Goal: Check status: Check status

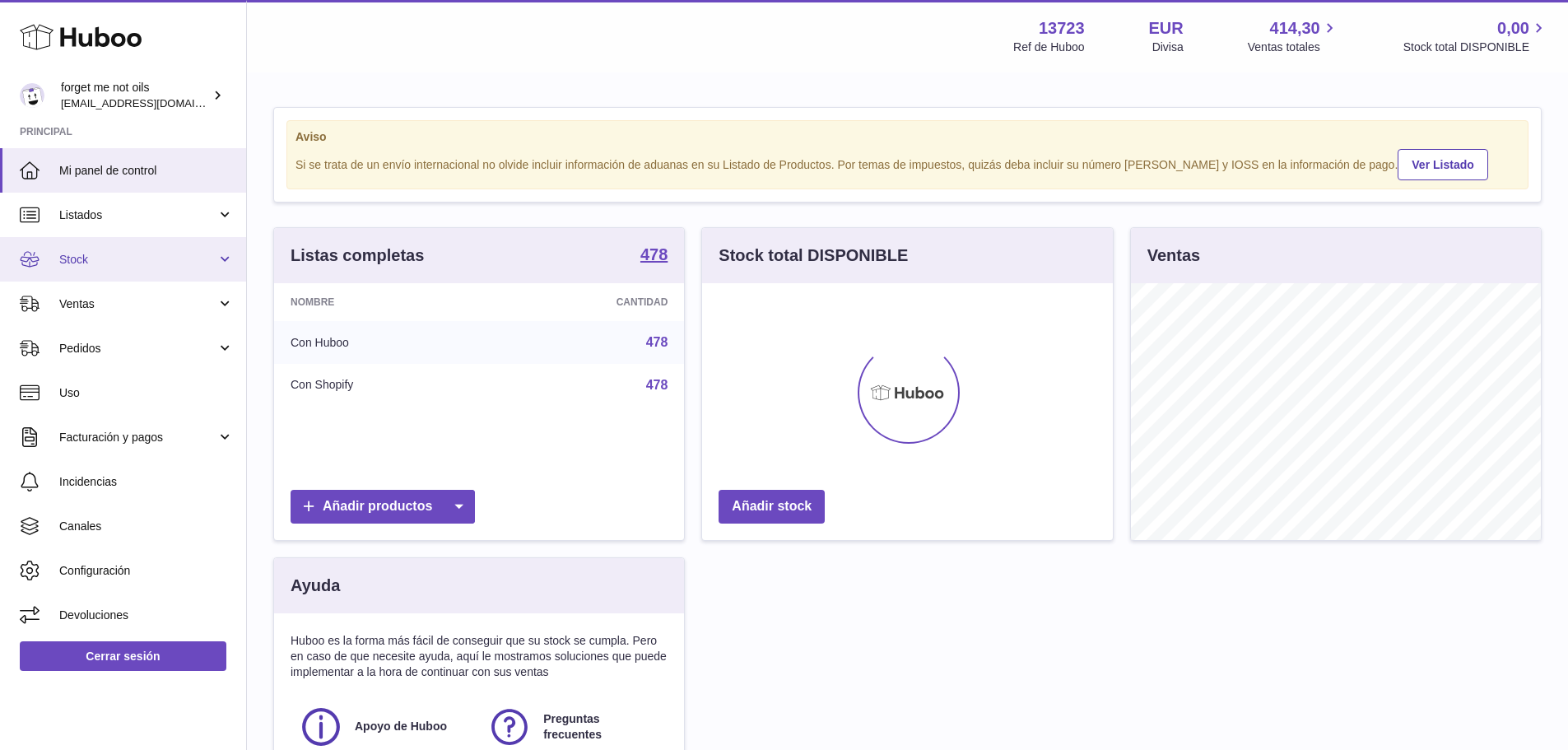
scroll to position [256, 411]
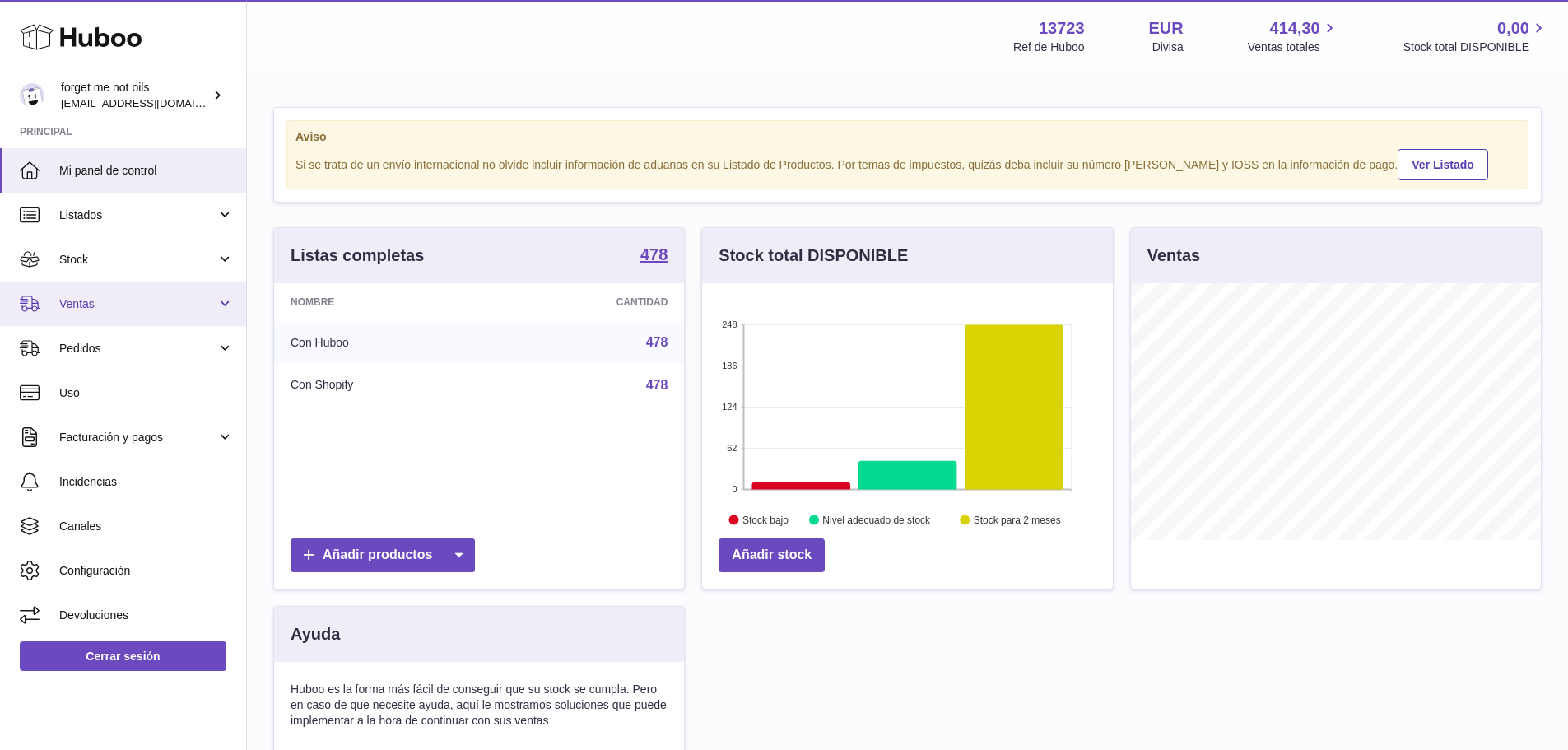
click at [128, 304] on span "Ventas" at bounding box center [137, 304] width 157 height 16
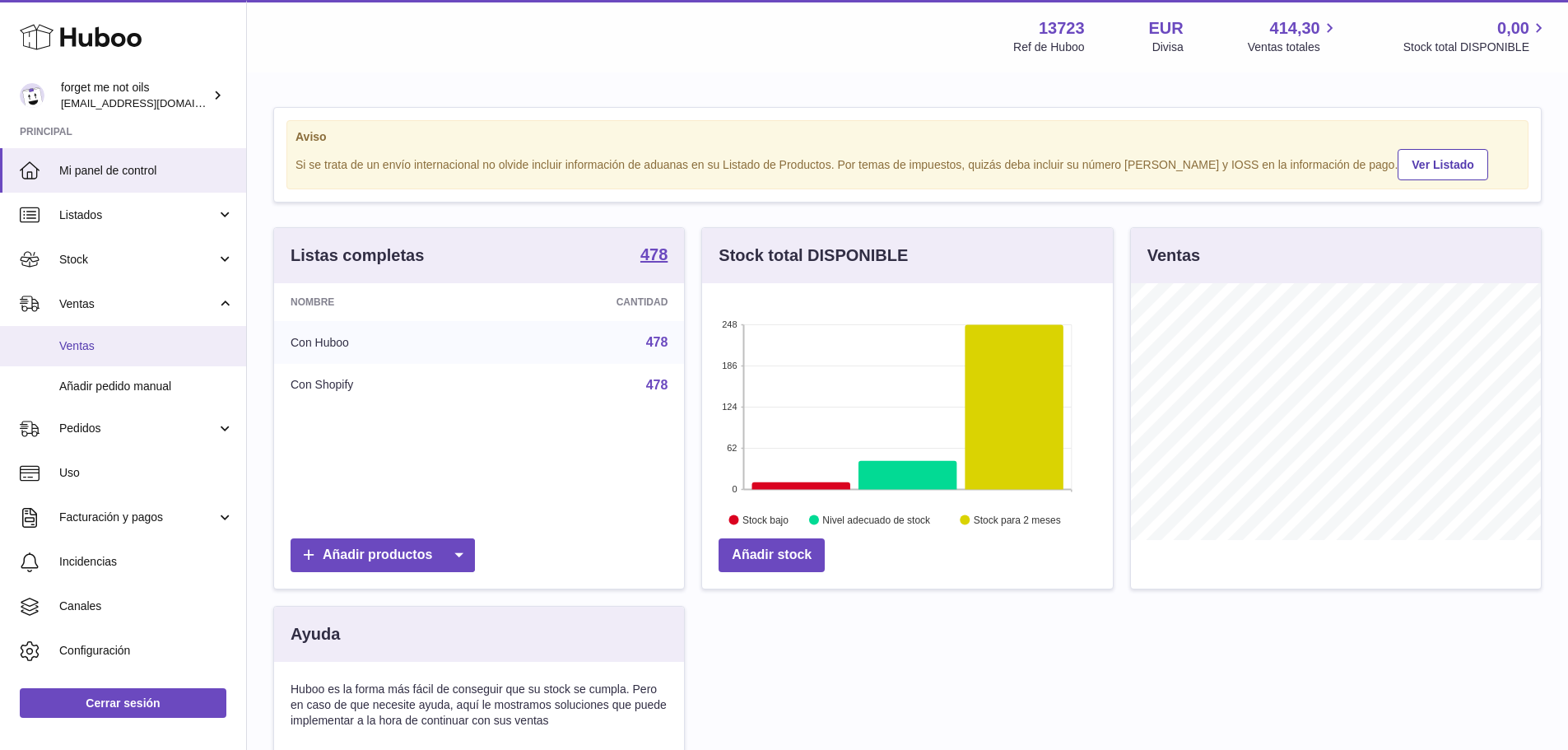
click at [115, 353] on span "Ventas" at bounding box center [146, 346] width 174 height 16
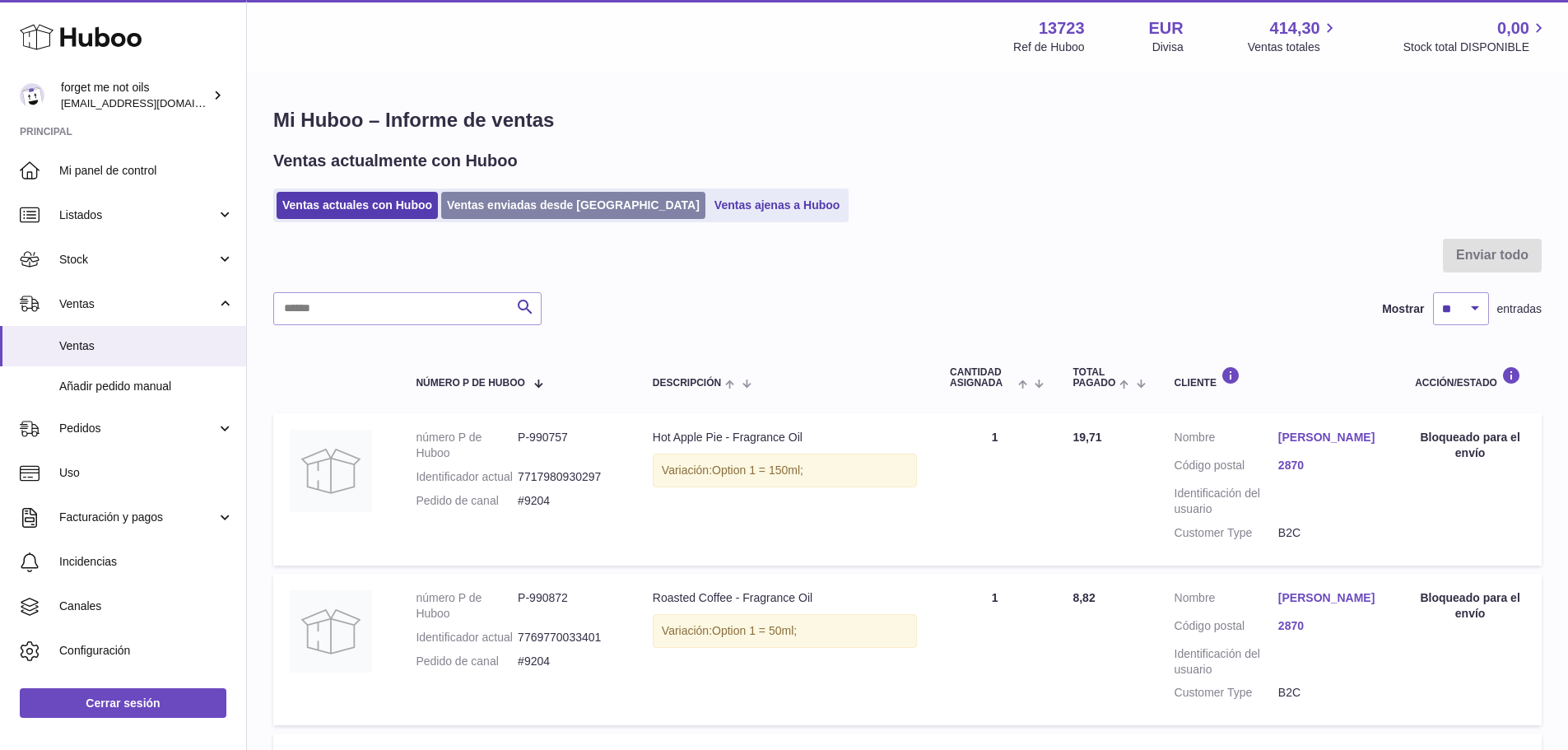
click at [510, 205] on link "Ventas enviadas desde [GEOGRAPHIC_DATA]" at bounding box center [574, 205] width 264 height 27
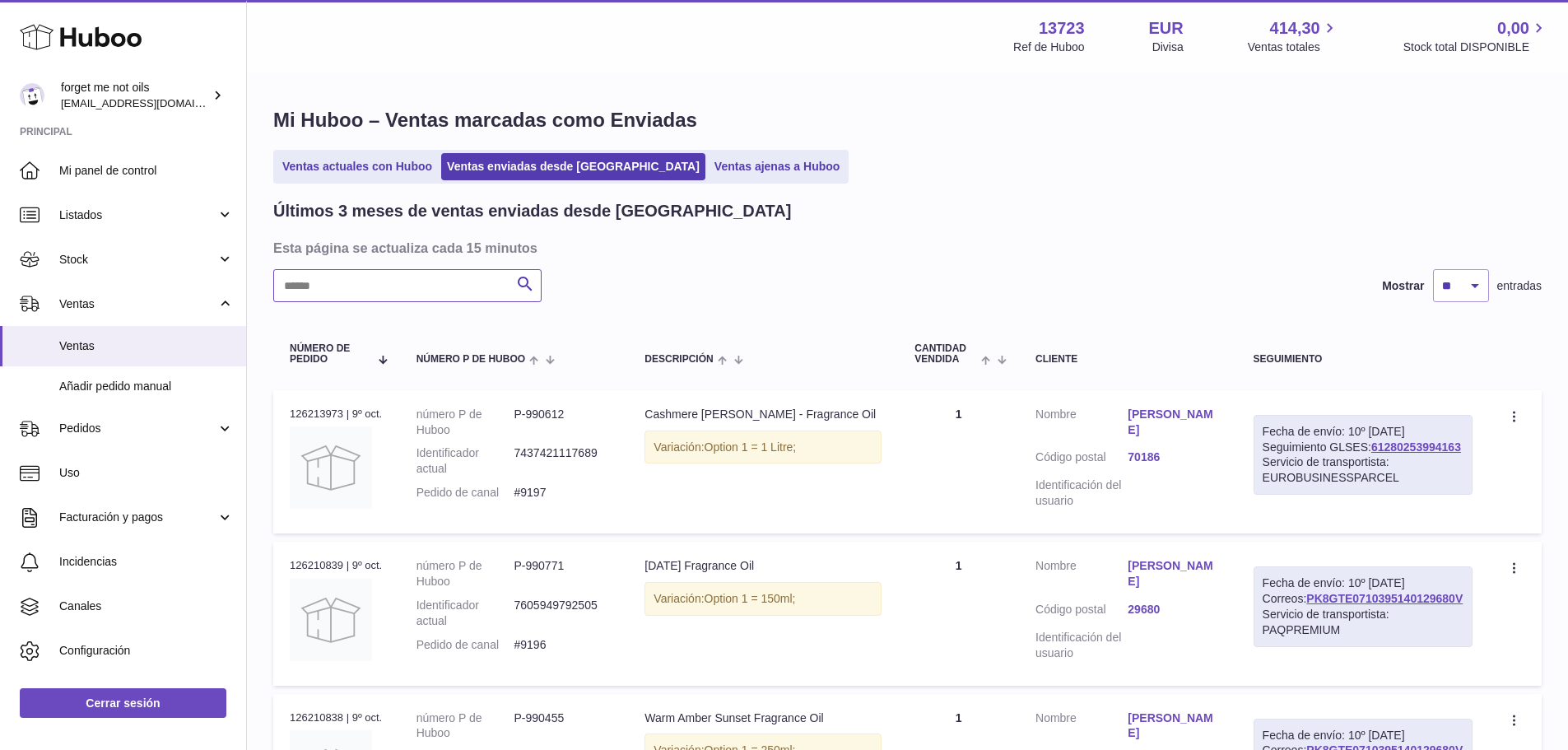
click at [418, 291] on input "text" at bounding box center [407, 285] width 268 height 33
paste input "**********"
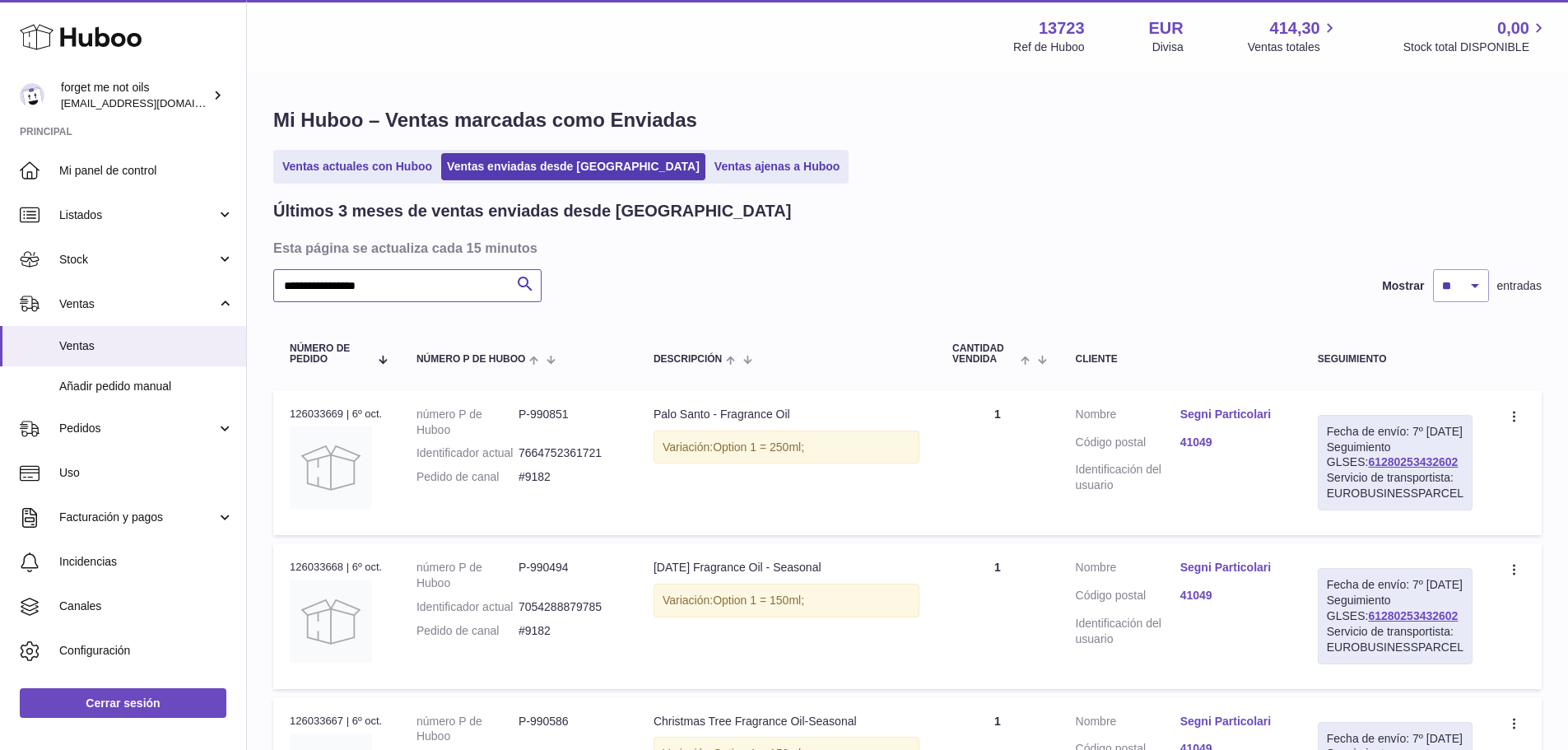
type input "**********"
click at [1216, 411] on link "Segni Particolari" at bounding box center [1233, 414] width 105 height 16
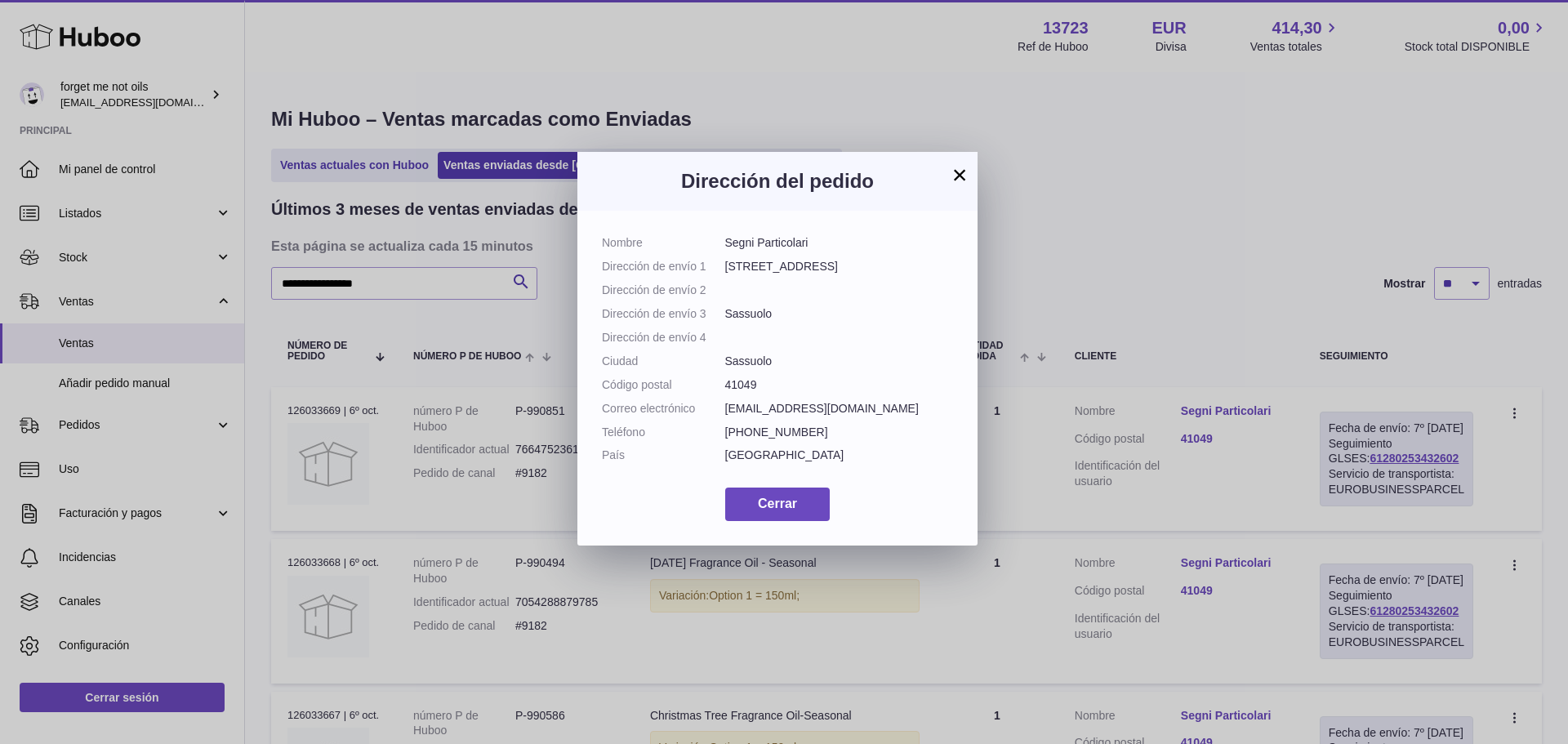
click at [959, 173] on button "×" at bounding box center [960, 174] width 20 height 20
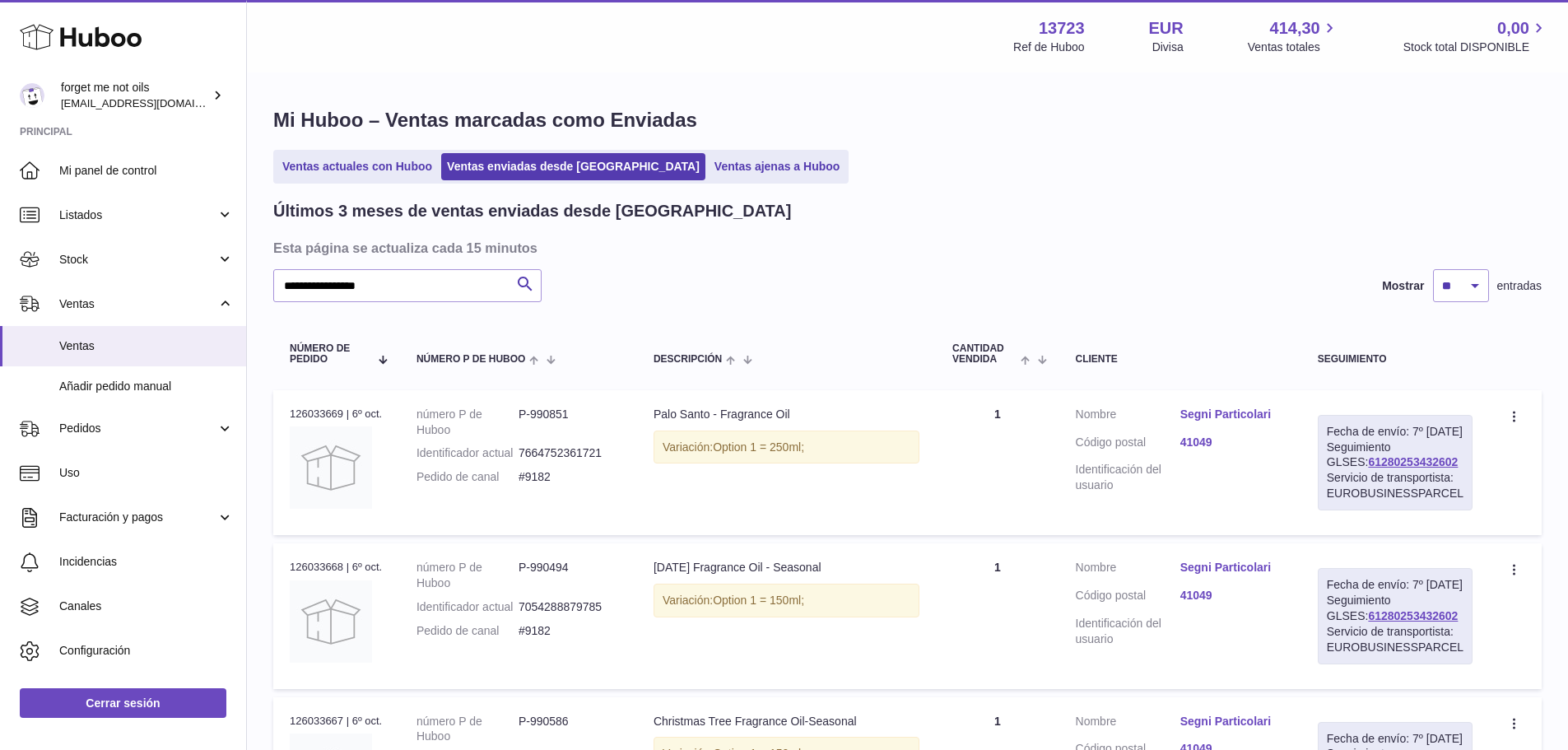
drag, startPoint x: 1445, startPoint y: 478, endPoint x: 1263, endPoint y: 441, distance: 185.7
click at [1320, 477] on td "Fecha de envío: 7º oct. 2025 Seguimiento GLSES: 61280253432602 Servicio de tran…" at bounding box center [1395, 462] width 188 height 145
copy link "61280253432602"
drag, startPoint x: 568, startPoint y: 490, endPoint x: 527, endPoint y: 493, distance: 41.1
click at [527, 485] on dd "#9182" at bounding box center [569, 476] width 102 height 16
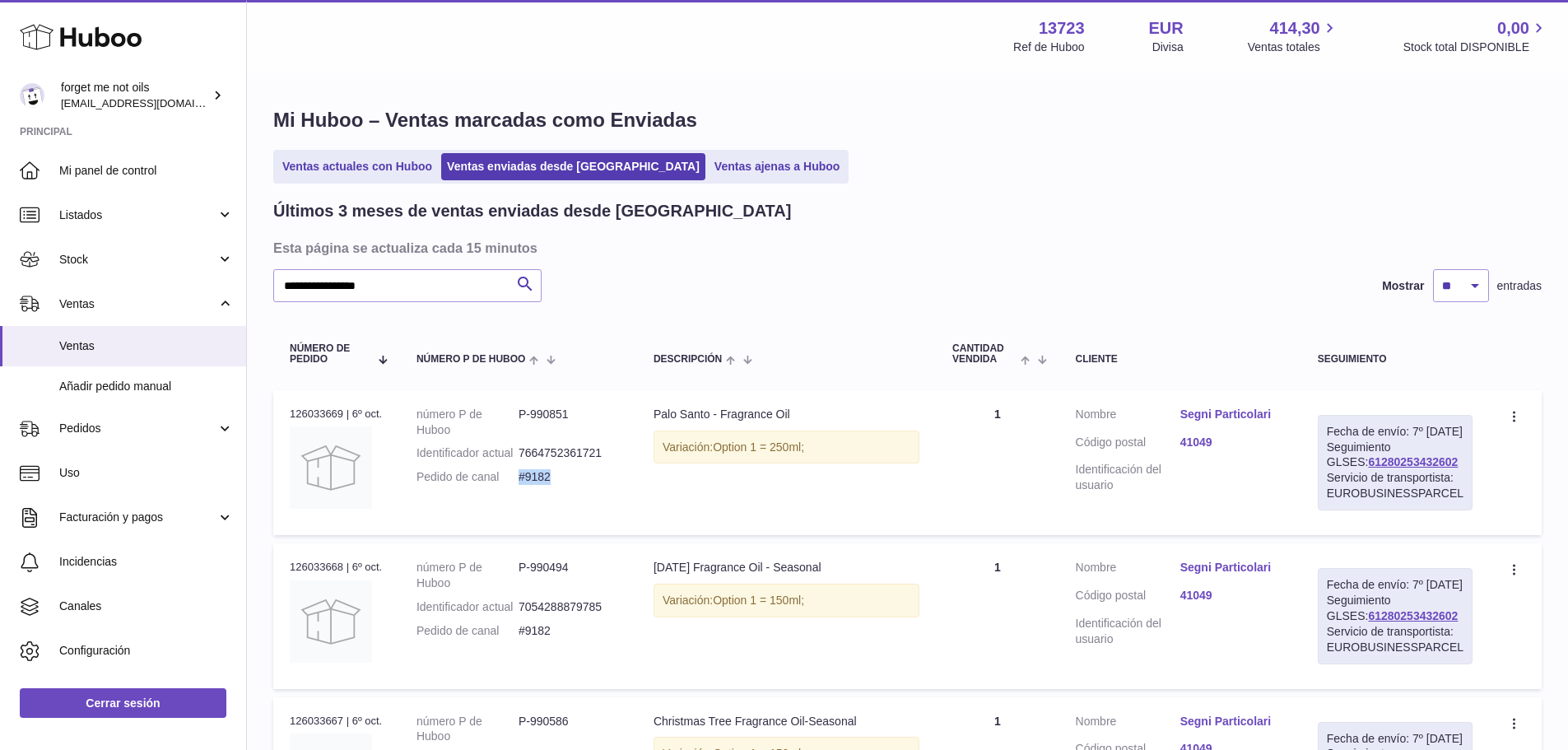
copy dd "#9182"
click at [1271, 410] on link "Segni Particolari" at bounding box center [1233, 414] width 105 height 16
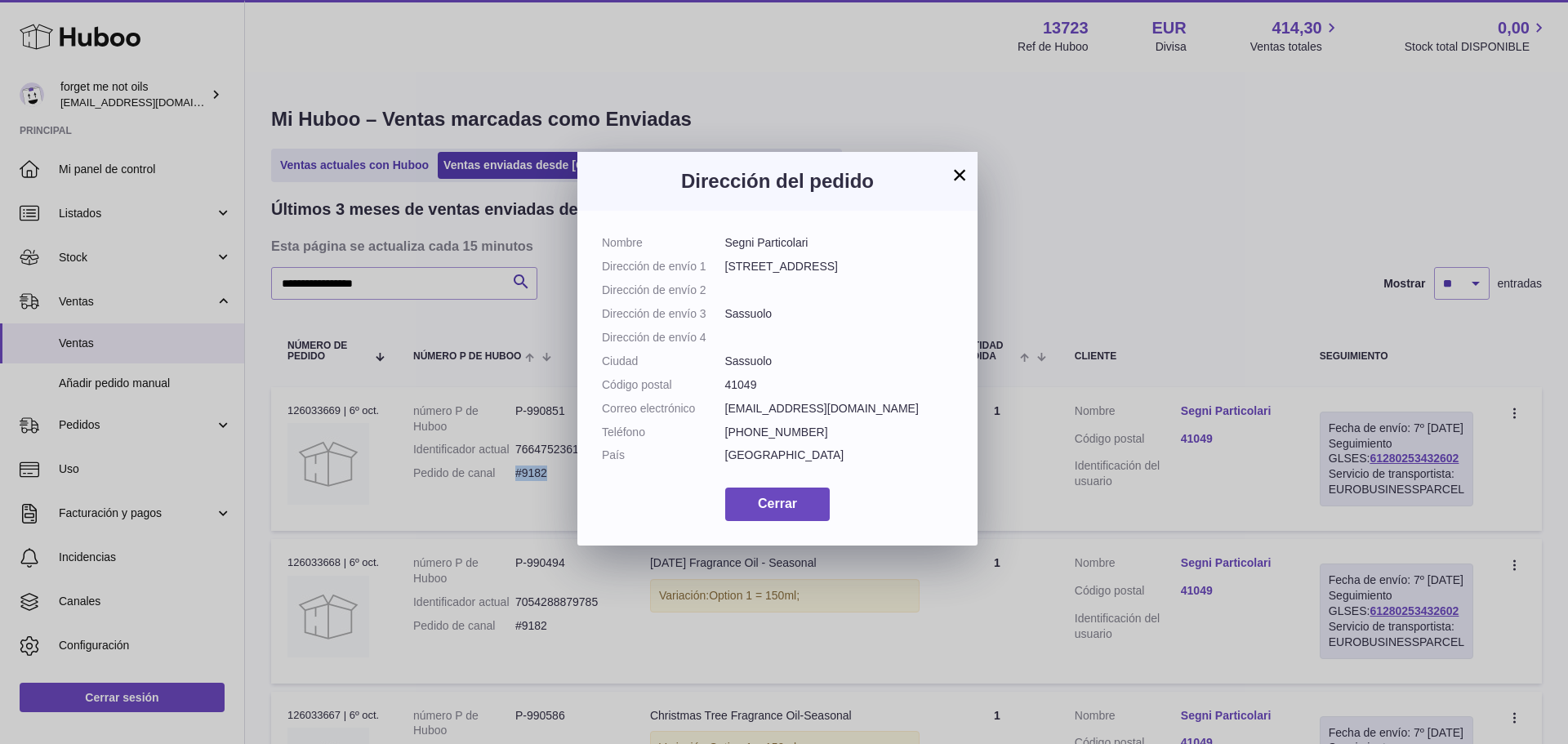
drag, startPoint x: 802, startPoint y: 244, endPoint x: 728, endPoint y: 252, distance: 74.4
click at [728, 252] on dl "Nombre Segni Particolari Dirección de envío 1 Via Pia 142 Dirección de envío 2 …" at bounding box center [777, 353] width 351 height 236
copy dd "Segni Particolari"
